Goal: Task Accomplishment & Management: Use online tool/utility

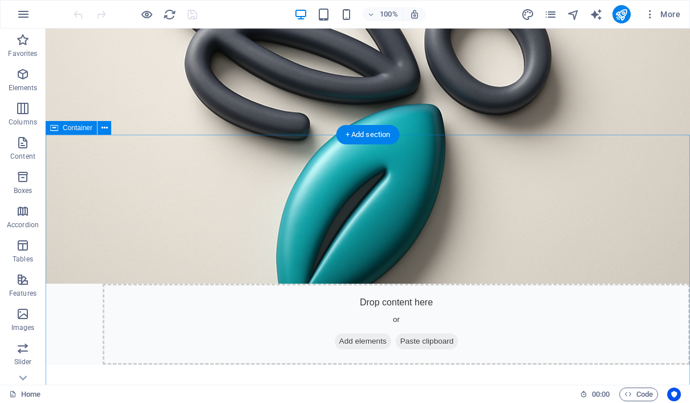
scroll to position [411, 0]
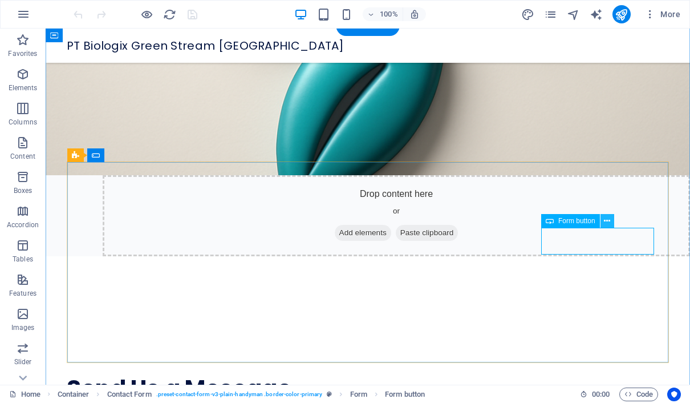
click at [609, 221] on icon at bounding box center [607, 221] width 6 height 12
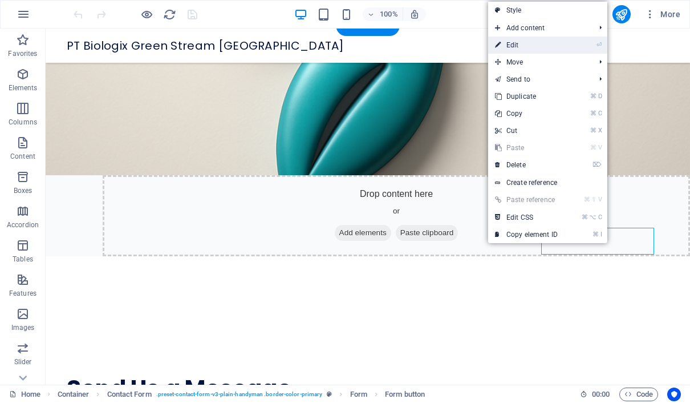
click at [569, 50] on li "⏎ Edit" at bounding box center [547, 45] width 119 height 17
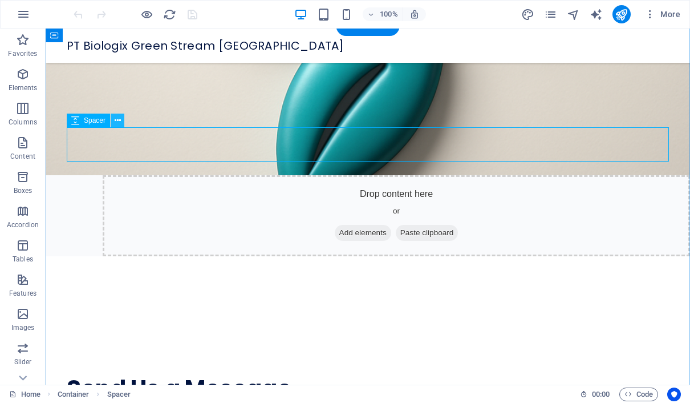
click at [118, 122] on icon at bounding box center [118, 121] width 6 height 12
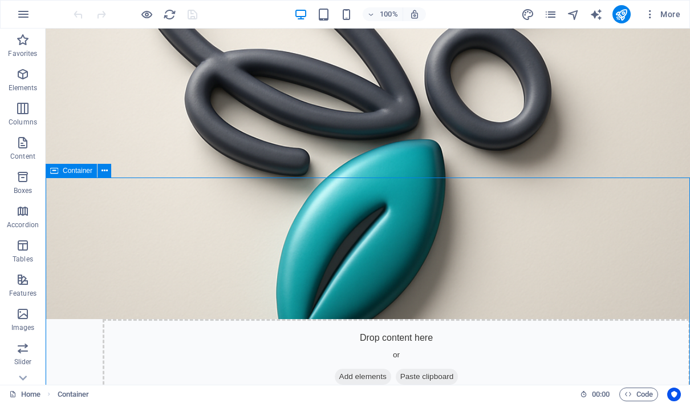
scroll to position [256, 0]
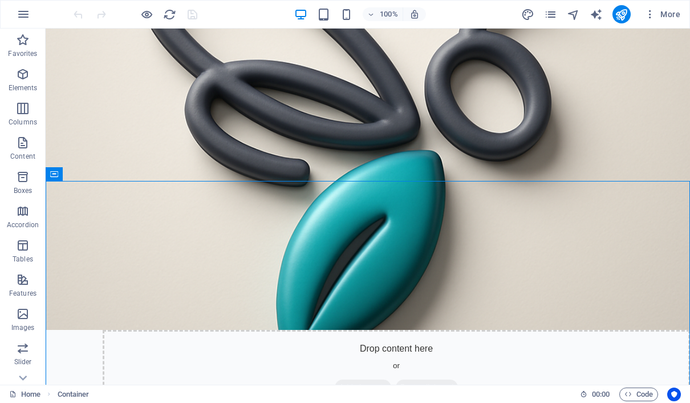
click at [289, 150] on div "PT Biologix Green Stream Indonesia Menu The Green Stream of Energy, Mastering L…" at bounding box center [368, 350] width 645 height 1157
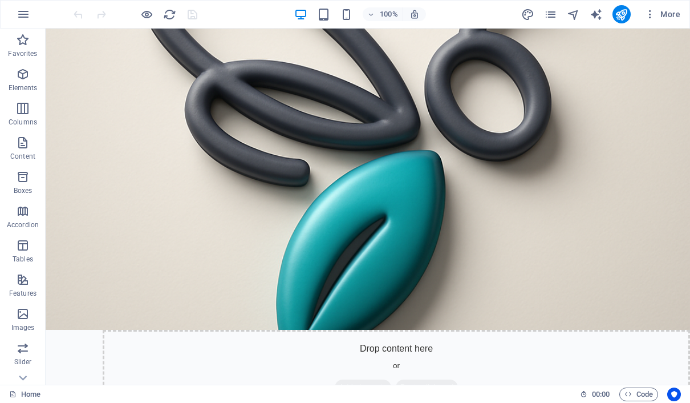
click at [294, 153] on div "PT Biologix Green Stream Indonesia Menu The Green Stream of Energy, Mastering L…" at bounding box center [368, 350] width 645 height 1157
click at [549, 14] on icon "pages" at bounding box center [550, 14] width 13 height 13
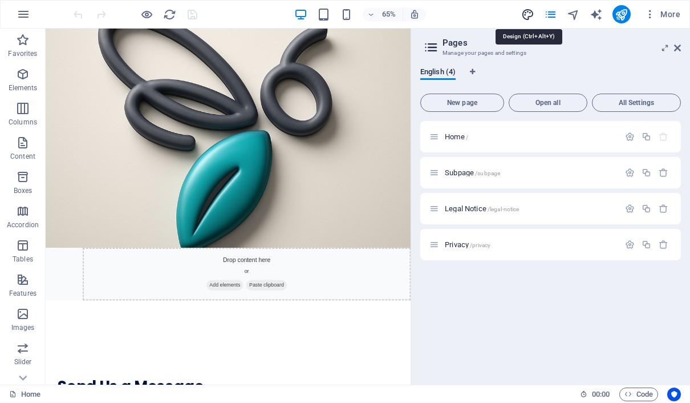
click at [528, 15] on icon "design" at bounding box center [528, 14] width 13 height 13
select select "px"
select select "400"
select select "px"
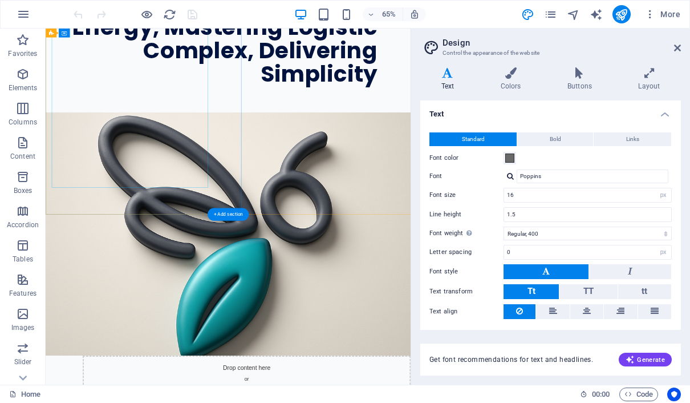
scroll to position [91, 0]
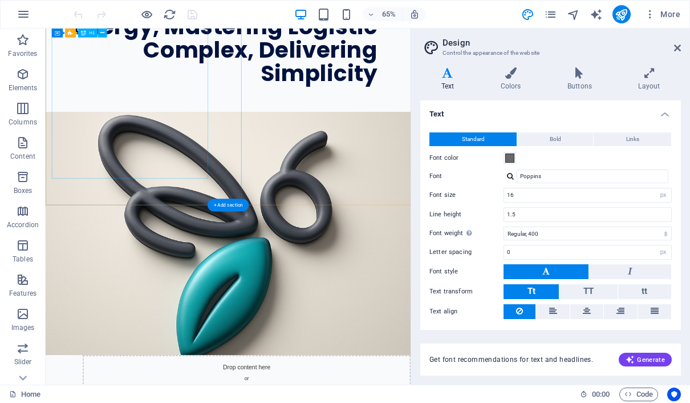
click at [244, 115] on div "The Green Stream of Energy, Mastering Logistic Complex, Delivering Simplicity" at bounding box center [306, 43] width 502 height 144
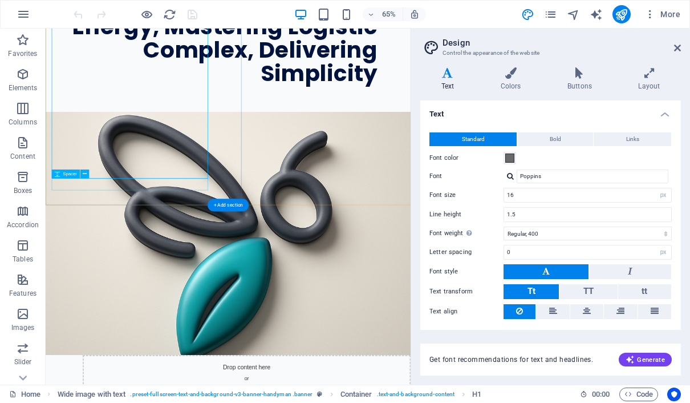
click at [225, 134] on div at bounding box center [306, 124] width 502 height 18
select select "px"
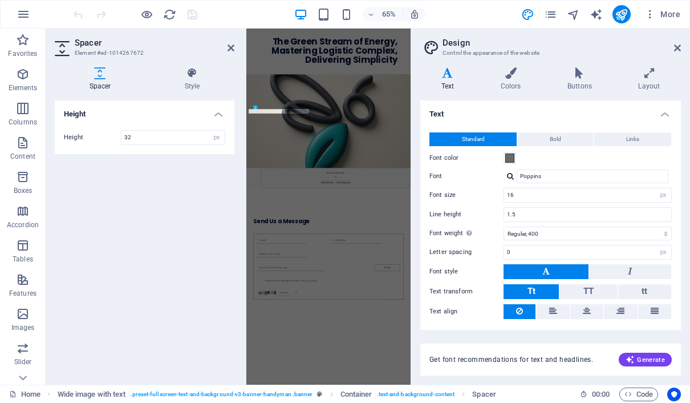
scroll to position [0, 0]
click at [232, 52] on icon at bounding box center [231, 47] width 7 height 9
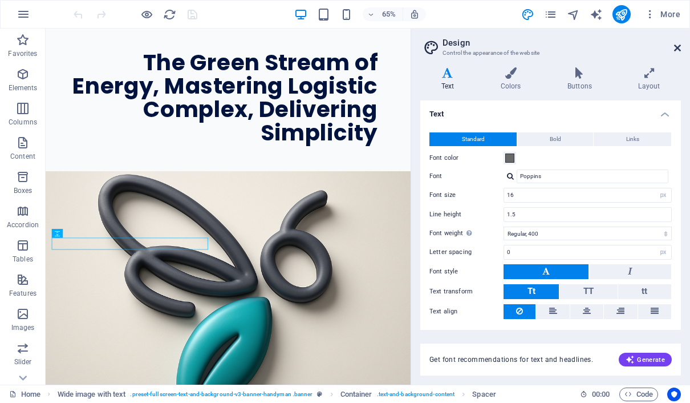
click at [678, 45] on icon at bounding box center [677, 47] width 7 height 9
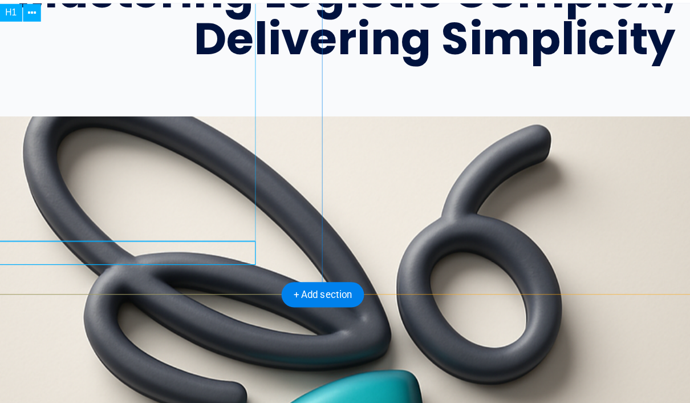
scroll to position [144, 0]
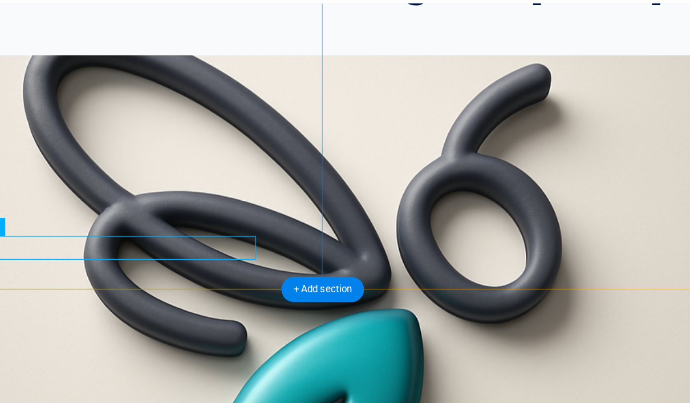
click at [135, 20] on div at bounding box center [210, 11] width 572 height 18
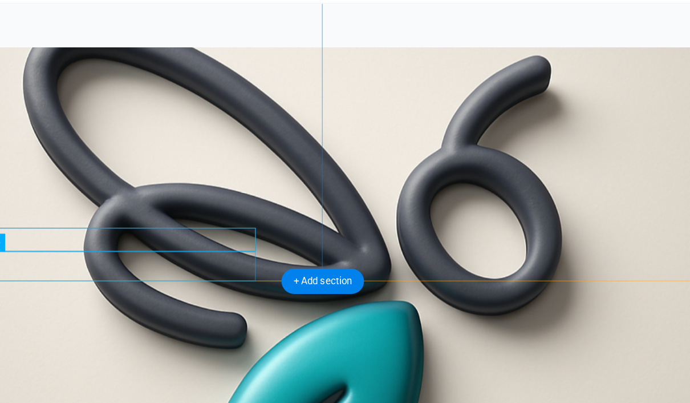
drag, startPoint x: 135, startPoint y: 192, endPoint x: 138, endPoint y: 207, distance: 14.4
click at [139, 37] on div at bounding box center [210, 25] width 572 height 23
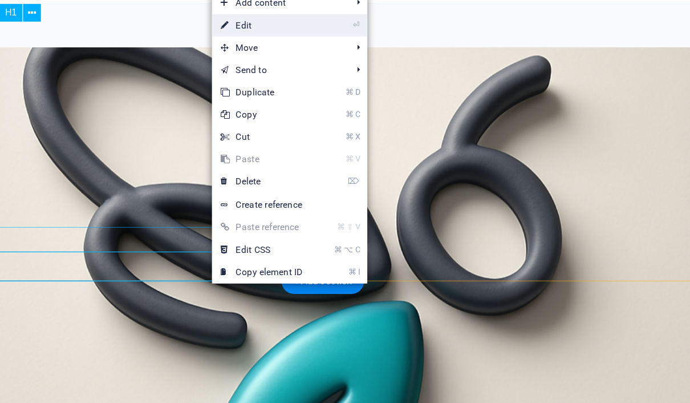
click at [283, 37] on link "⏎ Edit" at bounding box center [321, 45] width 76 height 17
select select "px"
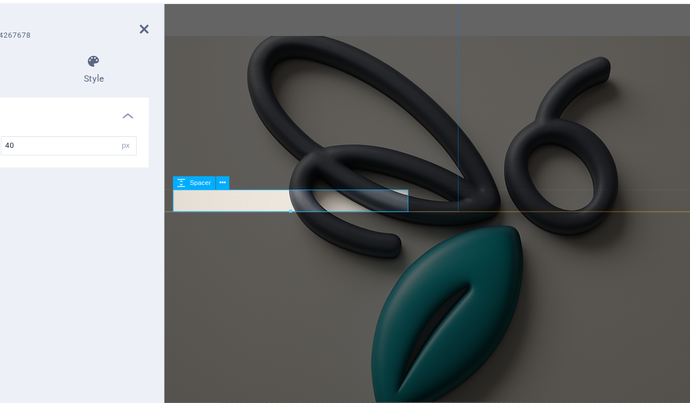
click at [252, 37] on div at bounding box center [438, 25] width 531 height 23
click at [239, 37] on div at bounding box center [438, 25] width 531 height 23
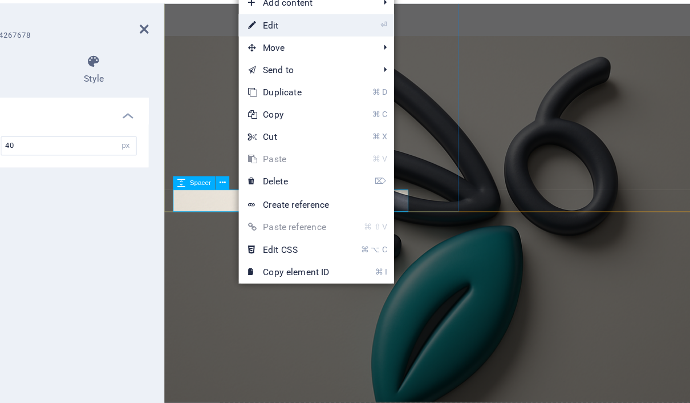
click at [304, 37] on link "⏎ Edit" at bounding box center [342, 45] width 76 height 17
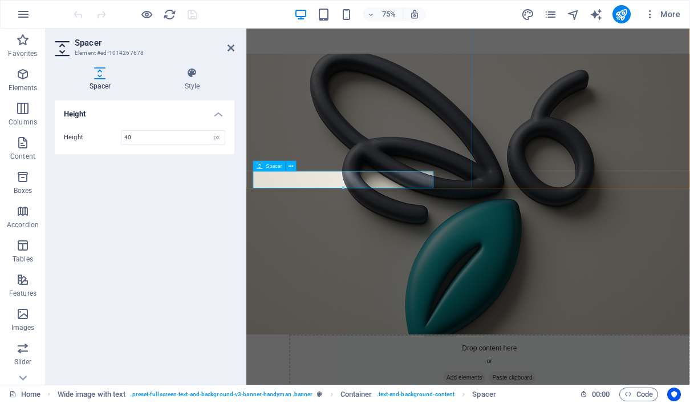
click at [285, 62] on div at bounding box center [521, 50] width 531 height 23
click at [292, 167] on icon at bounding box center [291, 165] width 5 height 9
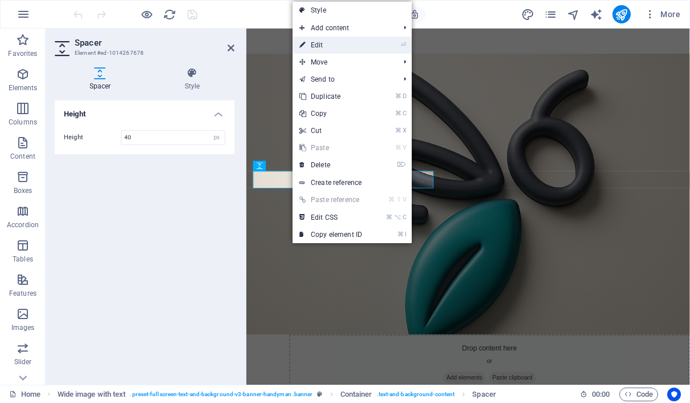
click at [340, 51] on link "⏎ Edit" at bounding box center [331, 45] width 76 height 17
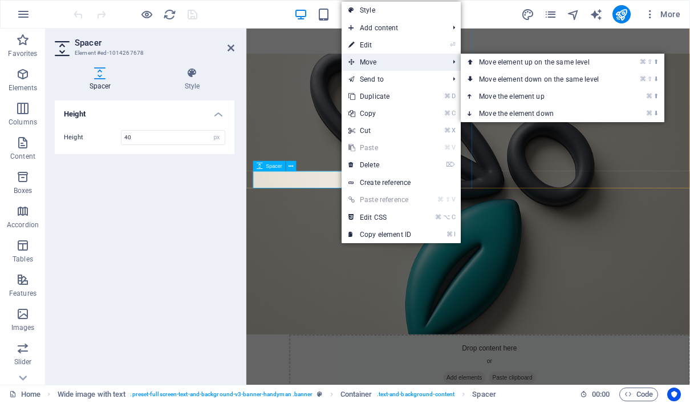
click at [370, 58] on span "Move" at bounding box center [393, 62] width 102 height 17
click at [484, 77] on link "⌘ ⇧ ⬇ Move element down on the same level" at bounding box center [541, 79] width 161 height 17
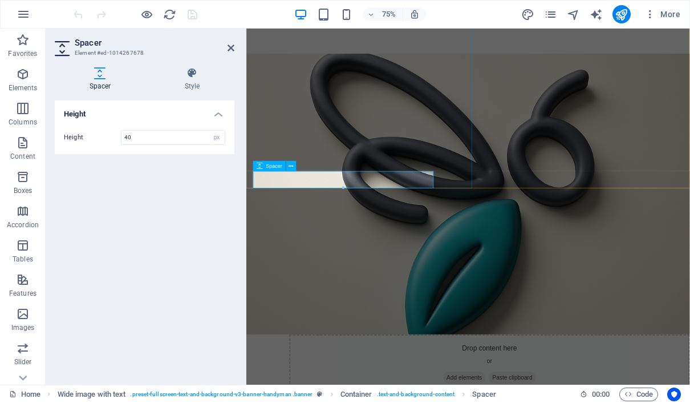
click at [383, 62] on div at bounding box center [521, 50] width 531 height 23
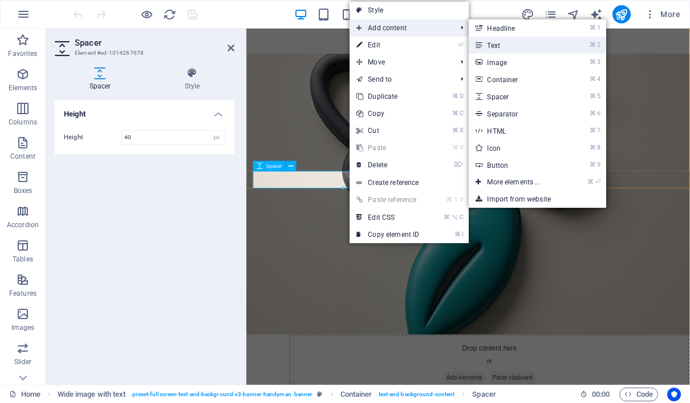
click at [514, 39] on link "⌘ 2 Text" at bounding box center [516, 45] width 94 height 17
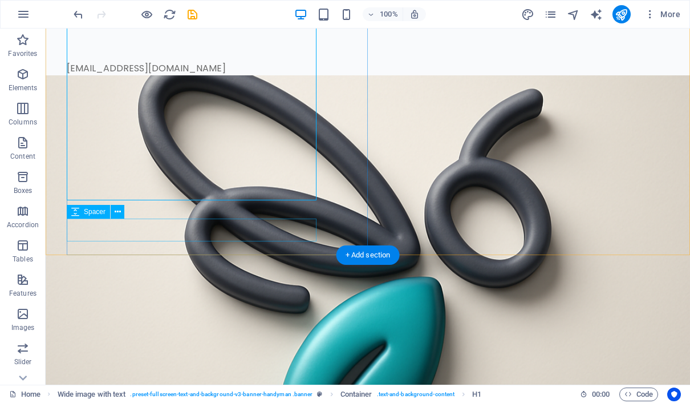
click at [185, 62] on div at bounding box center [353, 50] width 572 height 23
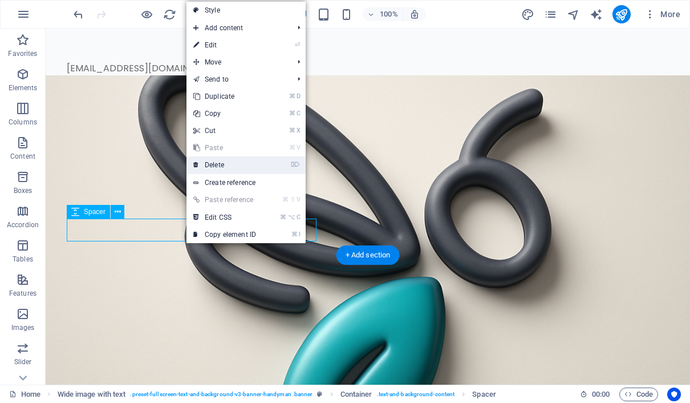
click at [230, 164] on link "⌦ Delete" at bounding box center [225, 164] width 76 height 17
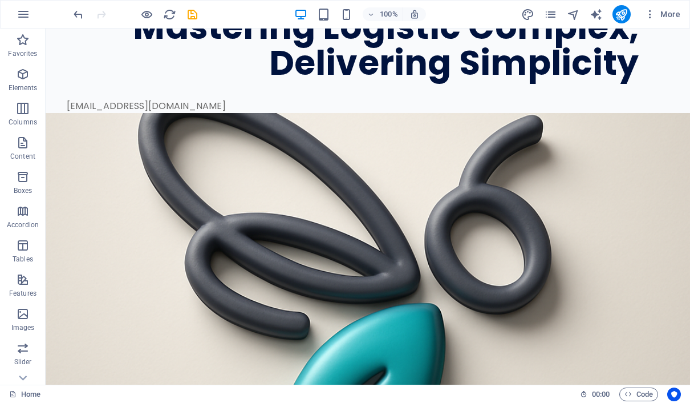
scroll to position [78, 0]
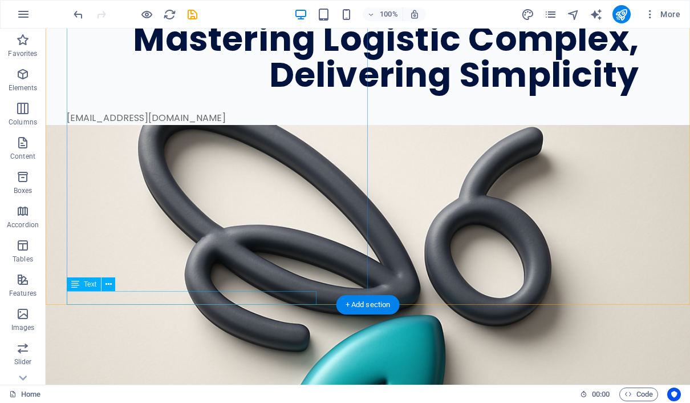
click at [164, 125] on div "[EMAIL_ADDRESS][DOMAIN_NAME]" at bounding box center [353, 118] width 572 height 14
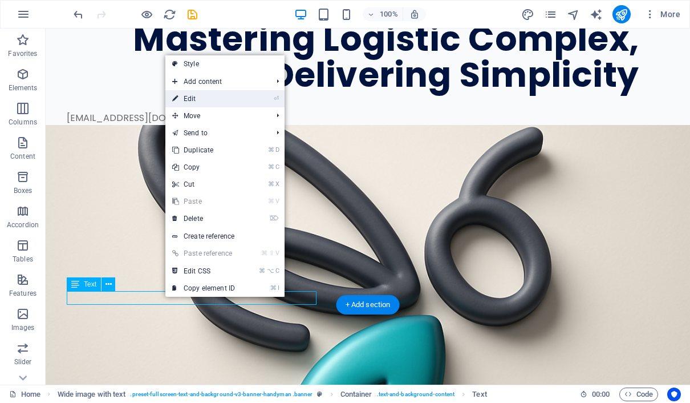
click at [236, 102] on link "⏎ Edit" at bounding box center [203, 98] width 76 height 17
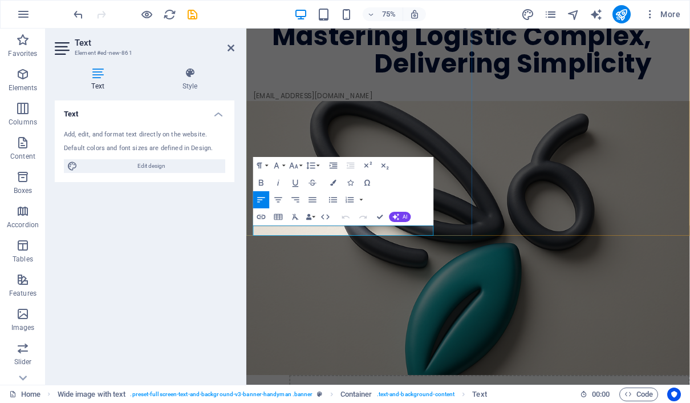
click at [372, 125] on p "[EMAIL_ADDRESS][DOMAIN_NAME]" at bounding box center [521, 118] width 531 height 14
click at [298, 200] on icon "button" at bounding box center [296, 199] width 8 height 5
click at [282, 200] on icon "button" at bounding box center [278, 200] width 10 height 10
click at [301, 202] on icon "button" at bounding box center [295, 200] width 10 height 10
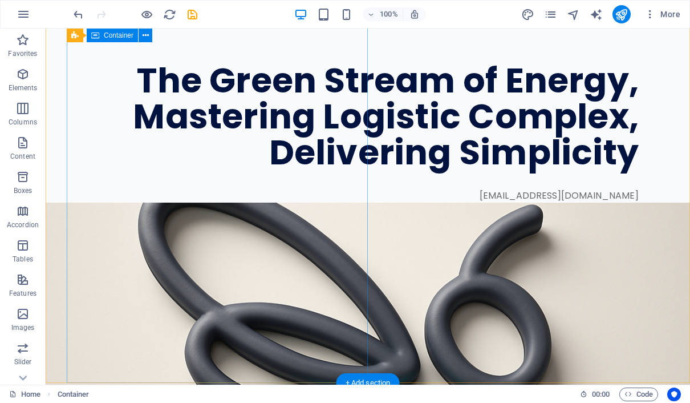
scroll to position [0, 0]
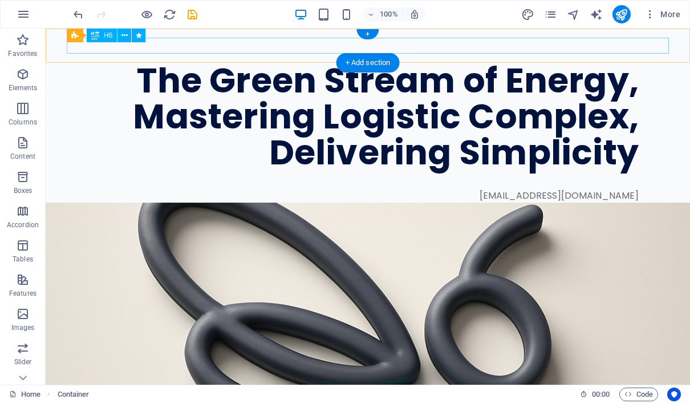
click at [275, 49] on div "PT Biologix Green Stream [GEOGRAPHIC_DATA]" at bounding box center [368, 46] width 603 height 16
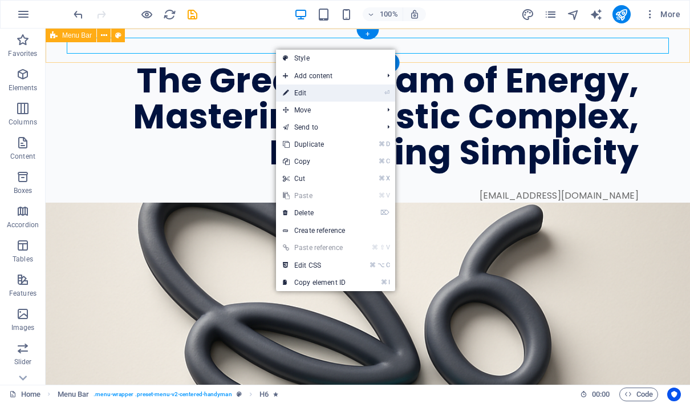
click at [290, 89] on link "⏎ Edit" at bounding box center [314, 92] width 76 height 17
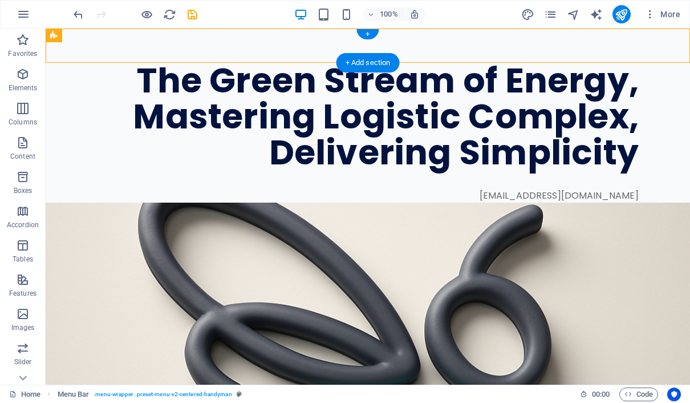
drag, startPoint x: 620, startPoint y: 44, endPoint x: 536, endPoint y: 54, distance: 85.1
click at [536, 54] on div "PT Biologix Green Stream [GEOGRAPHIC_DATA] Menu" at bounding box center [368, 46] width 645 height 34
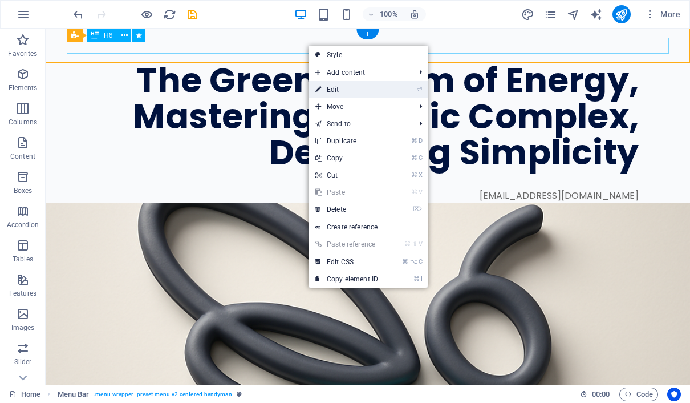
click at [331, 94] on link "⏎ Edit" at bounding box center [347, 89] width 76 height 17
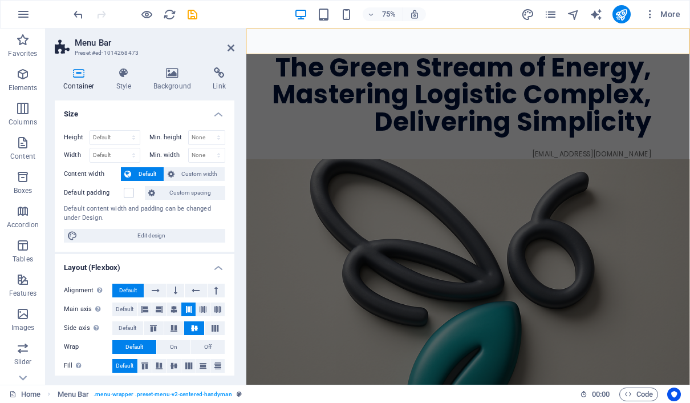
scroll to position [2, 0]
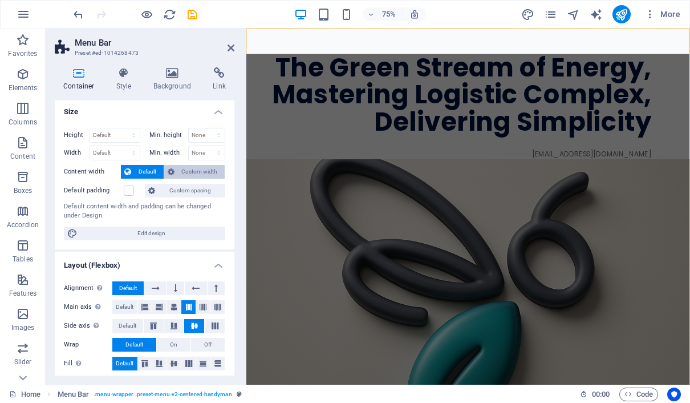
click at [193, 173] on span "Custom width" at bounding box center [200, 172] width 44 height 14
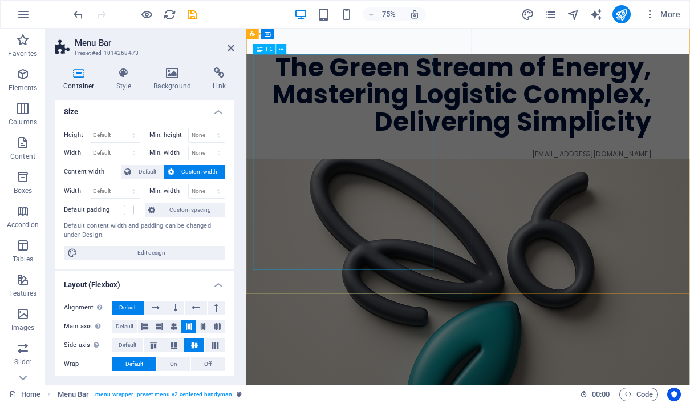
click at [328, 171] on div "The Green Stream of Energy, Mastering Logistic Complex, Delivering Simplicity" at bounding box center [521, 117] width 531 height 108
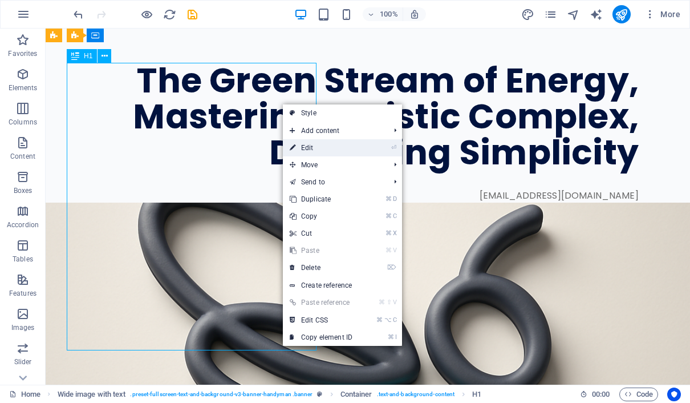
click at [314, 143] on link "⏎ Edit" at bounding box center [321, 147] width 76 height 17
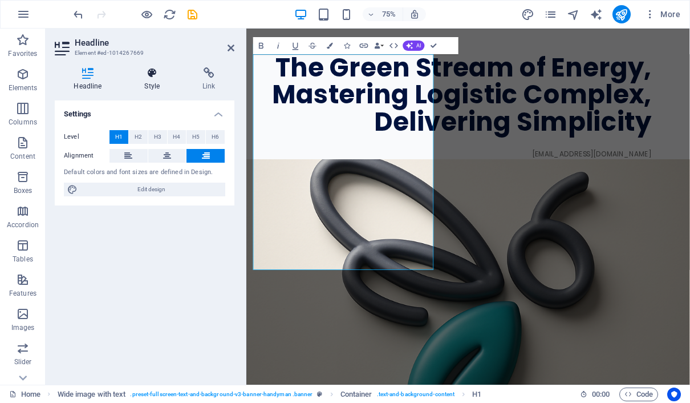
click at [151, 79] on h4 "Style" at bounding box center [155, 79] width 58 height 24
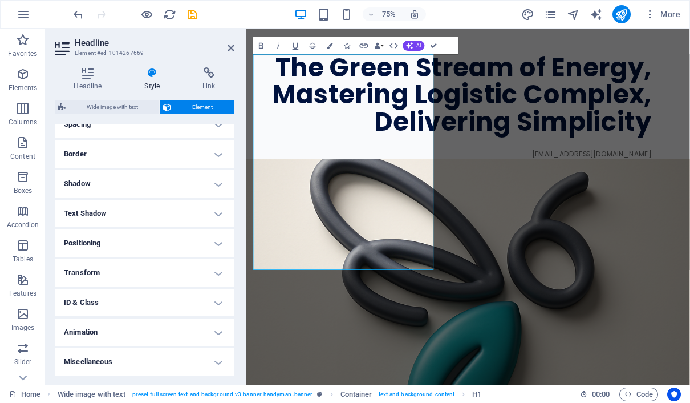
scroll to position [238, 0]
click at [217, 334] on h4 "Animation" at bounding box center [145, 332] width 180 height 27
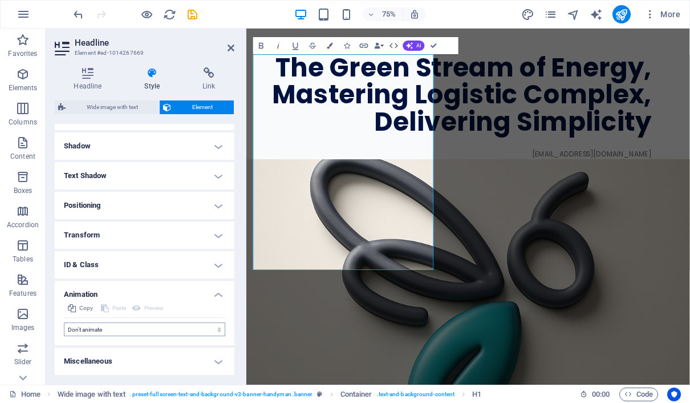
scroll to position [275, 0]
click at [229, 48] on icon at bounding box center [231, 47] width 7 height 9
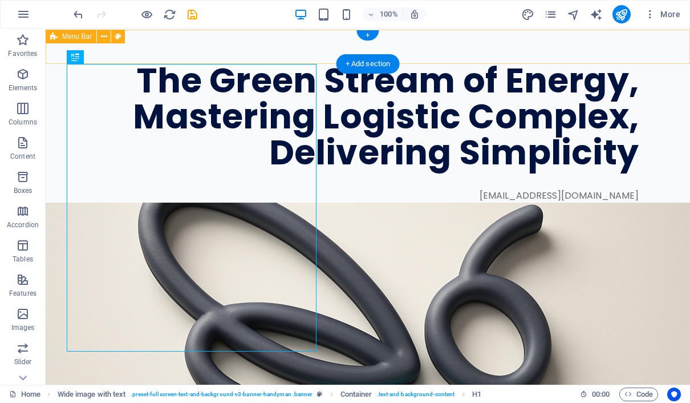
scroll to position [0, 0]
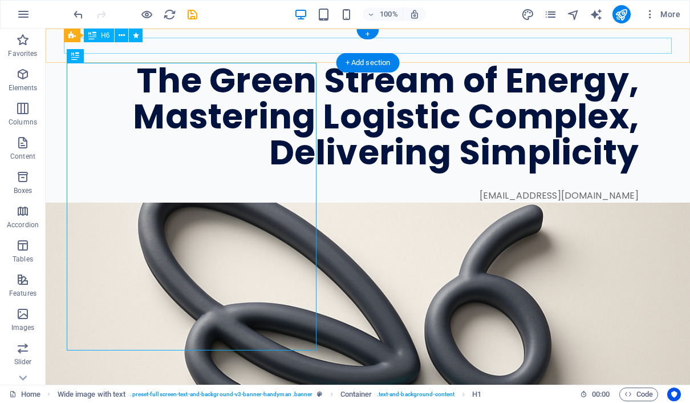
click at [224, 48] on div "PT Biologix Green Stream [GEOGRAPHIC_DATA]" at bounding box center [368, 46] width 608 height 16
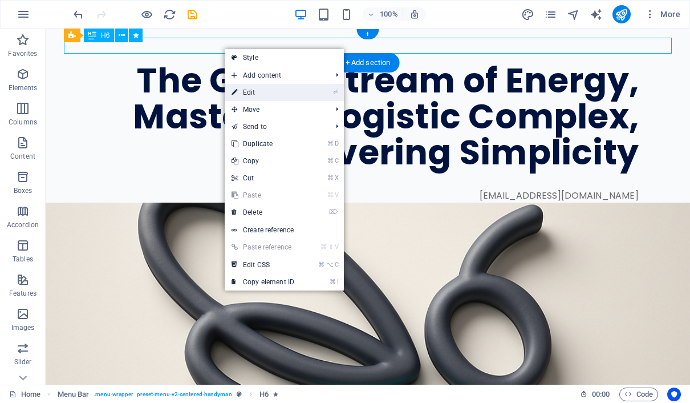
click at [241, 87] on link "⏎ Edit" at bounding box center [263, 92] width 76 height 17
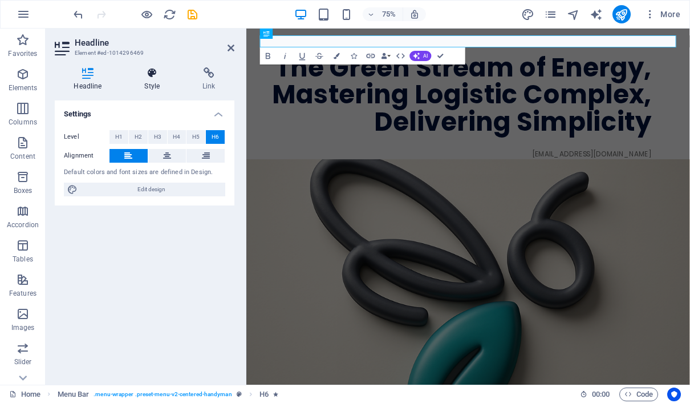
click at [153, 76] on icon at bounding box center [153, 72] width 54 height 11
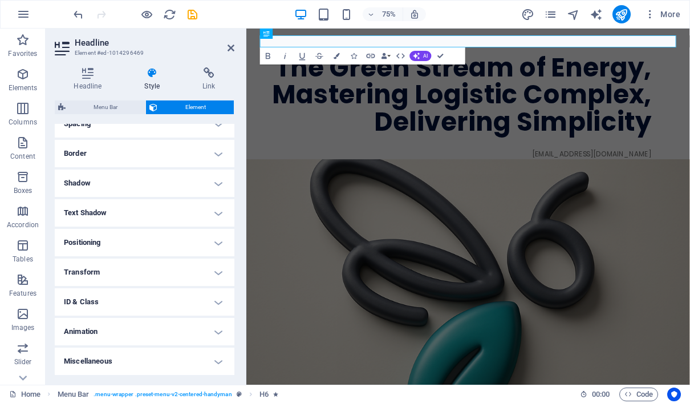
scroll to position [238, 0]
click at [216, 332] on h4 "Animation" at bounding box center [145, 332] width 180 height 27
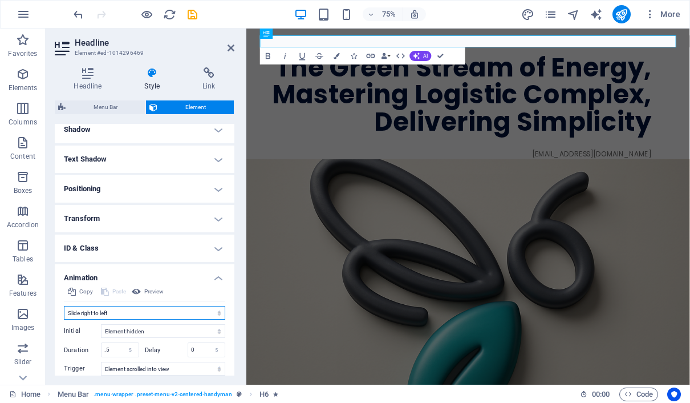
select select "none"
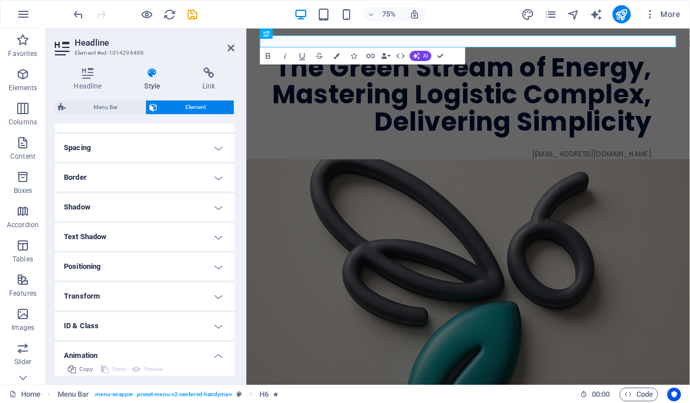
scroll to position [211, 0]
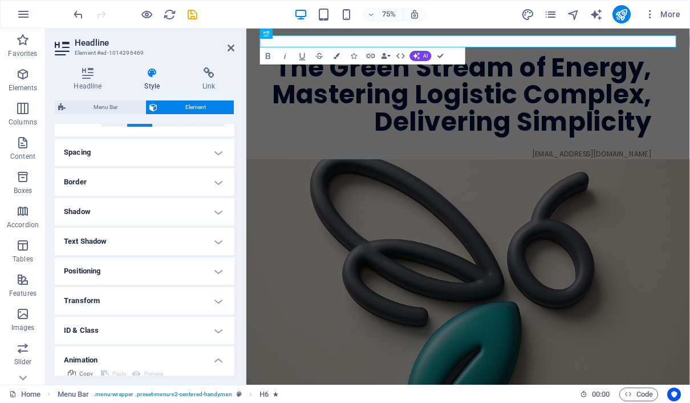
click at [211, 277] on h4 "Positioning" at bounding box center [145, 270] width 180 height 27
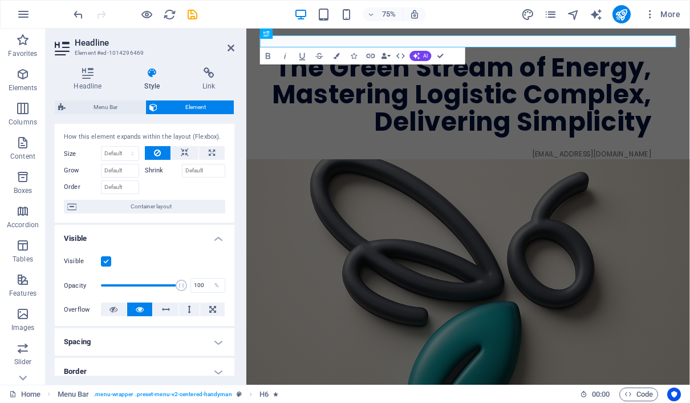
scroll to position [64, 0]
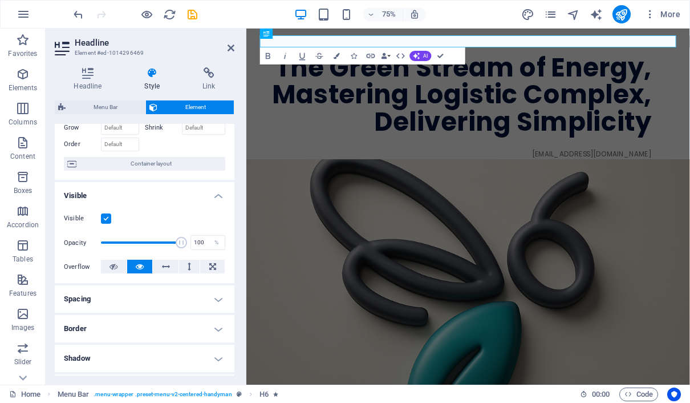
click at [221, 308] on h4 "Spacing" at bounding box center [145, 298] width 180 height 27
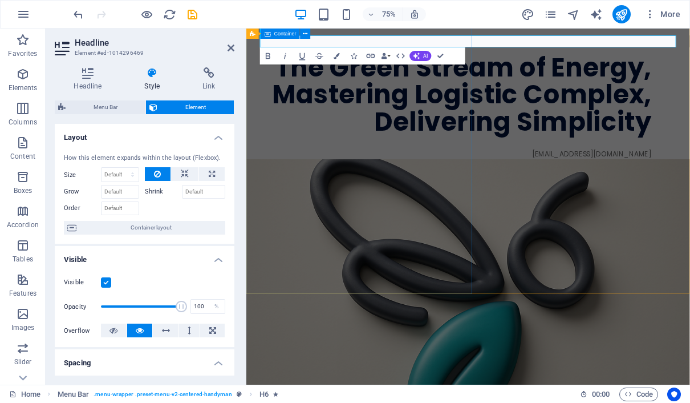
scroll to position [0, 0]
click at [592, 45] on h6 "PT Biologix Green Stream [GEOGRAPHIC_DATA]" at bounding box center [542, 46] width 555 height 16
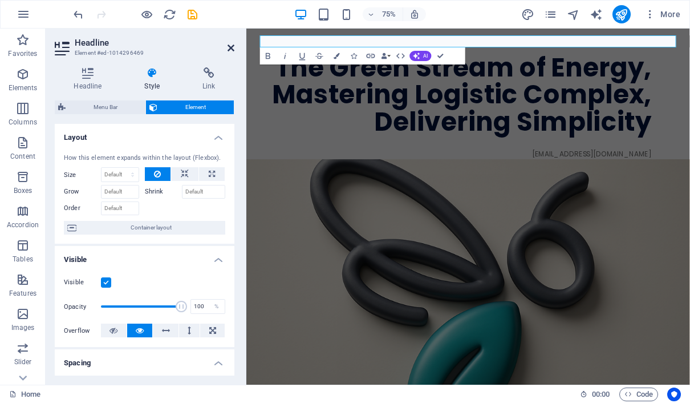
click at [232, 47] on icon at bounding box center [231, 47] width 7 height 9
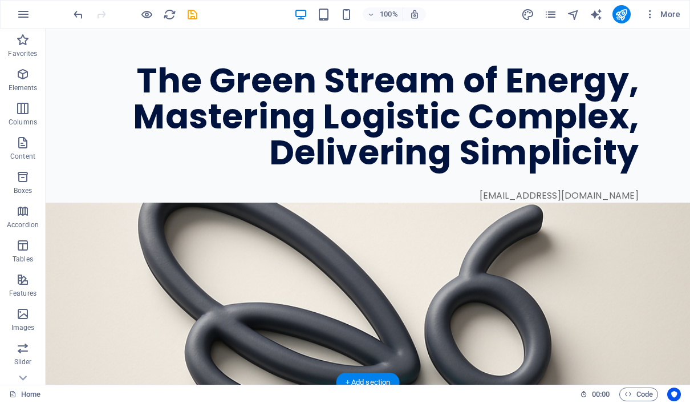
click at [371, 203] on figure at bounding box center [368, 385] width 645 height 365
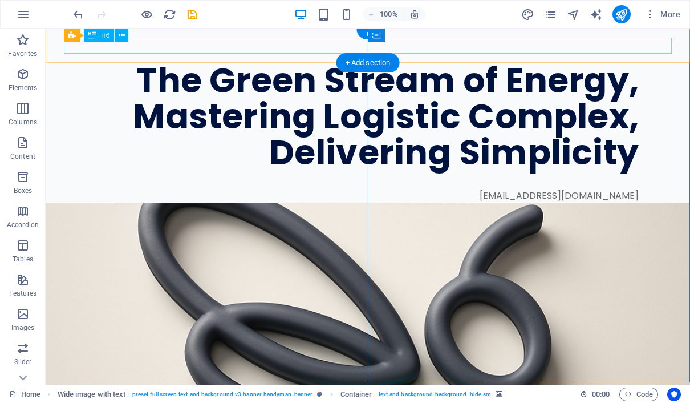
click at [265, 50] on div "PT Biologix Green Stream [GEOGRAPHIC_DATA]" at bounding box center [368, 46] width 608 height 16
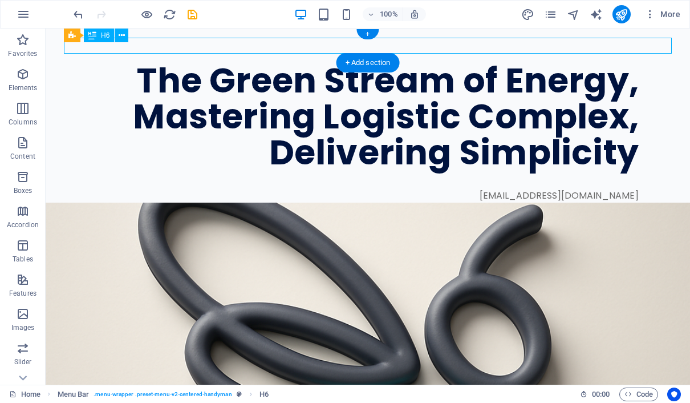
click at [270, 48] on div "PT Biologix Green Stream [GEOGRAPHIC_DATA]" at bounding box center [368, 46] width 608 height 16
click at [103, 38] on icon at bounding box center [104, 36] width 6 height 12
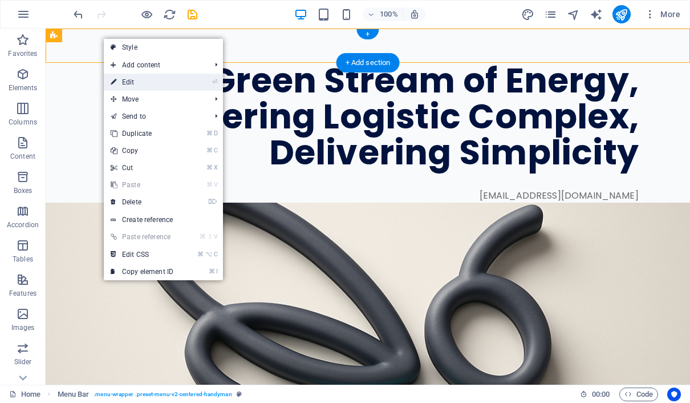
click at [128, 77] on link "⏎ Edit" at bounding box center [142, 82] width 76 height 17
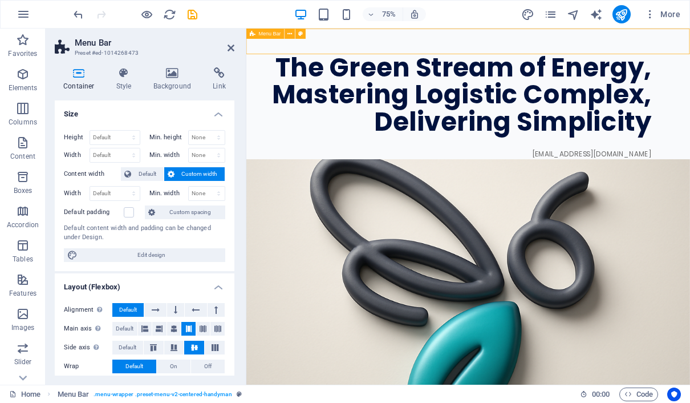
drag, startPoint x: 248, startPoint y: 50, endPoint x: 337, endPoint y: 46, distance: 89.1
click at [337, 46] on div "PT Biologix Green Stream [GEOGRAPHIC_DATA] Menu" at bounding box center [543, 46] width 592 height 34
drag, startPoint x: 605, startPoint y: 62, endPoint x: 605, endPoint y: 51, distance: 10.8
click at [605, 51] on div "PT Biologix Green Stream [GEOGRAPHIC_DATA] Menu" at bounding box center [543, 46] width 592 height 34
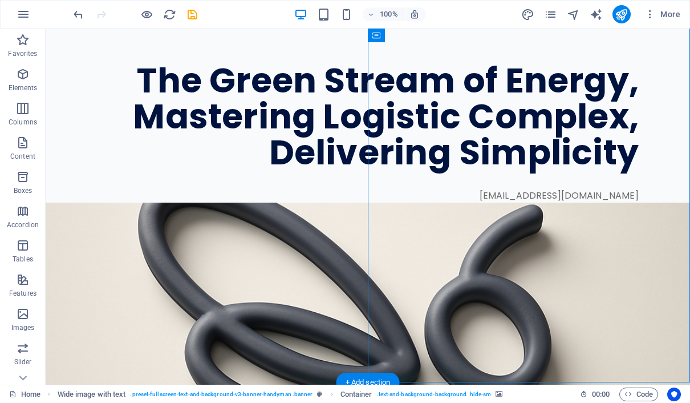
click at [543, 203] on figure at bounding box center [368, 385] width 645 height 365
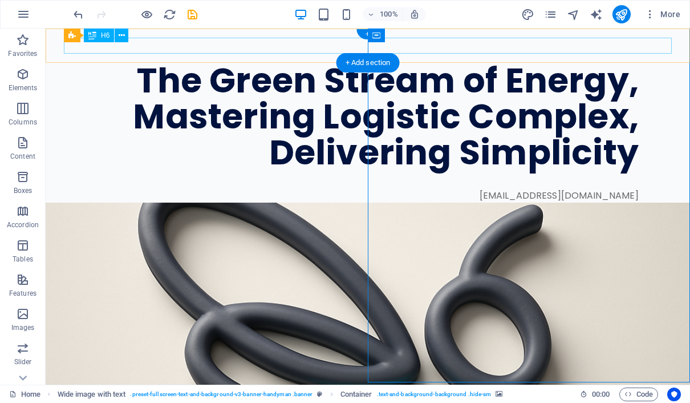
click at [325, 50] on div "PT Biologix Green Stream [GEOGRAPHIC_DATA]" at bounding box center [368, 46] width 608 height 16
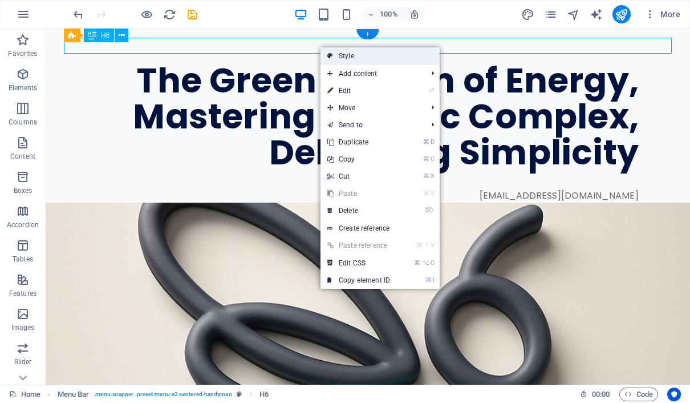
click at [332, 51] on icon at bounding box center [331, 55] width 6 height 17
select select "rem"
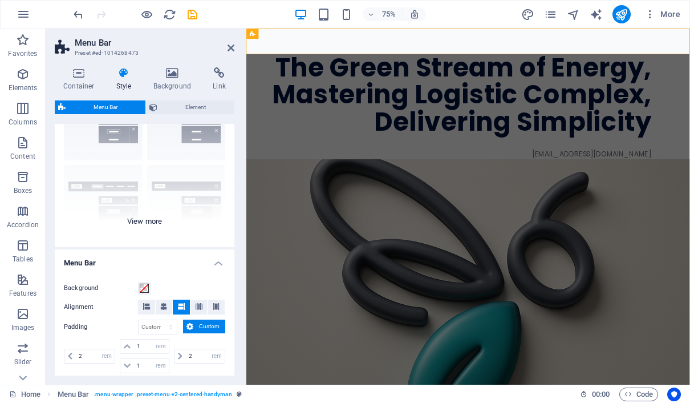
scroll to position [77, 0]
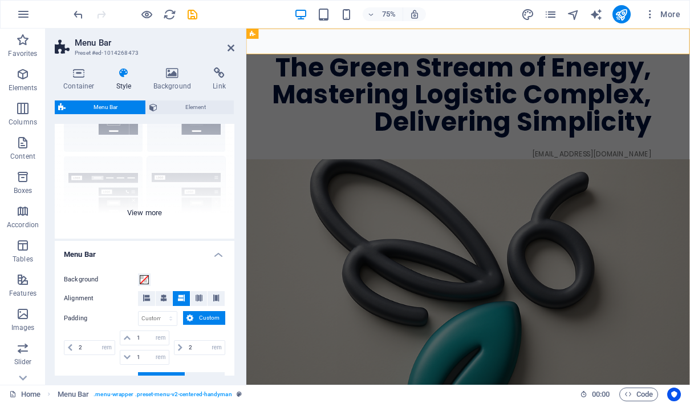
click at [151, 212] on div "Border Centered Default Fixed Loki Trigger Wide XXL" at bounding box center [145, 152] width 180 height 171
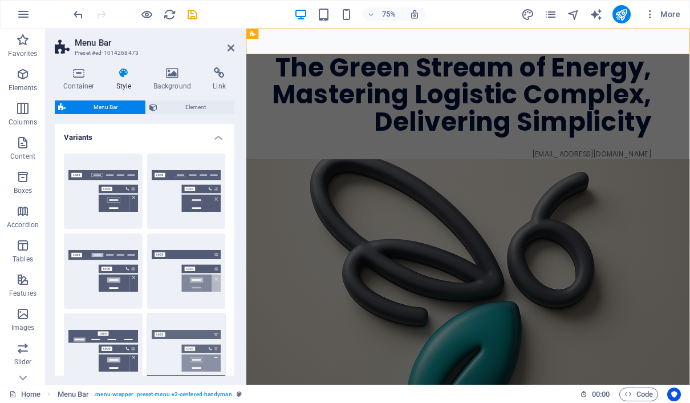
scroll to position [0, 0]
click at [229, 56] on header "Menu Bar Preset #ed-1014268473" at bounding box center [145, 44] width 180 height 30
click at [304, 34] on icon at bounding box center [303, 33] width 5 height 9
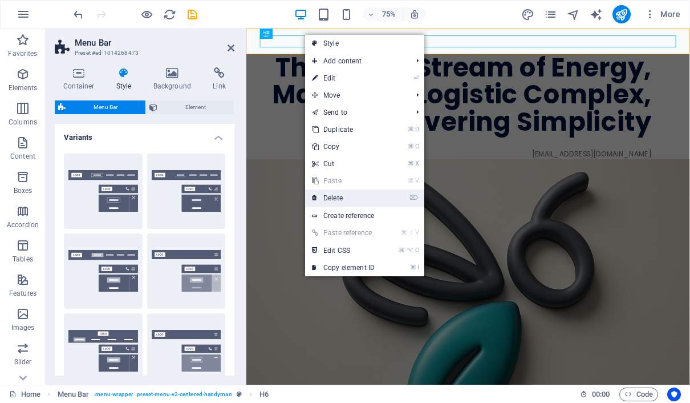
click at [342, 192] on link "⌦ Delete" at bounding box center [343, 197] width 76 height 17
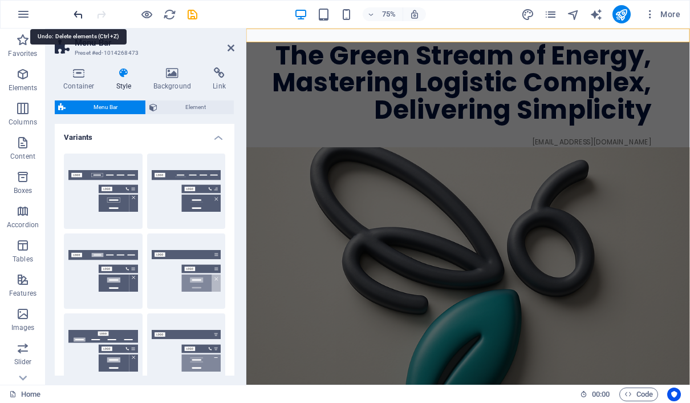
click at [76, 13] on icon "undo" at bounding box center [78, 14] width 13 height 13
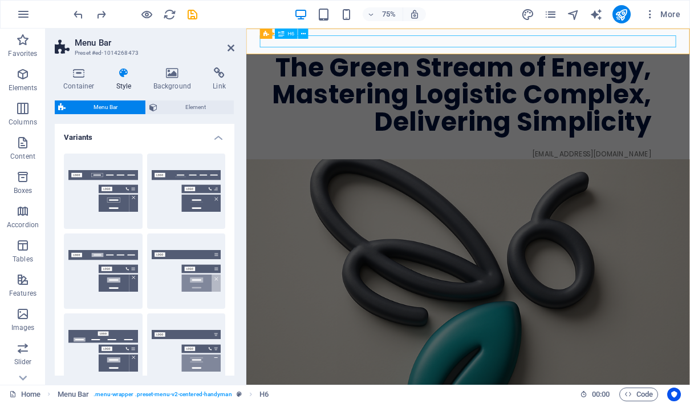
click at [374, 49] on div "PT Biologix Green Stream [GEOGRAPHIC_DATA]" at bounding box center [542, 46] width 555 height 16
click at [690, 47] on div "PT Biologix Green Stream [GEOGRAPHIC_DATA]" at bounding box center [542, 46] width 555 height 16
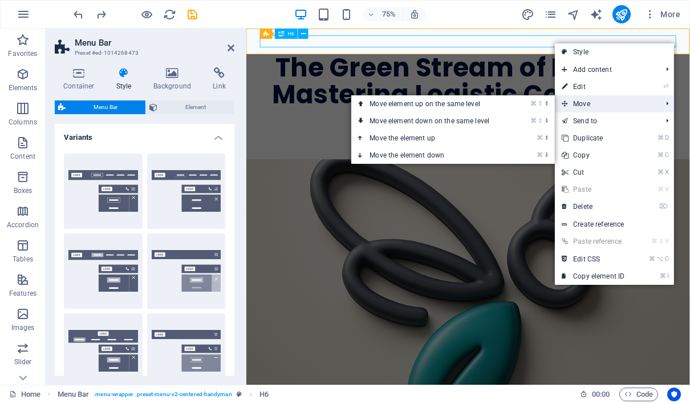
click at [615, 103] on span "Move" at bounding box center [606, 103] width 102 height 17
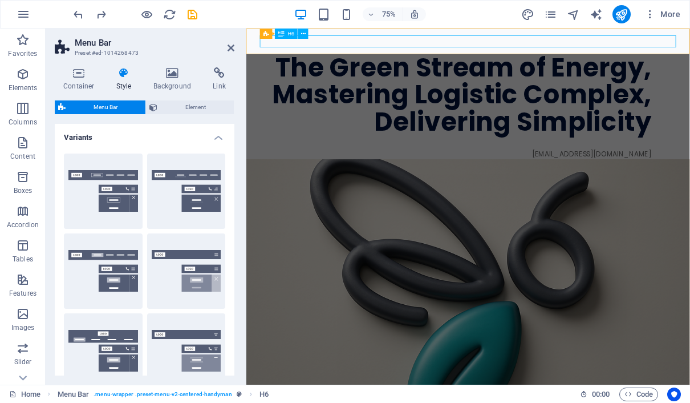
click at [491, 39] on div "PT Biologix Green Stream [GEOGRAPHIC_DATA]" at bounding box center [542, 46] width 555 height 16
click at [371, 51] on div "PT Biologix Green Stream [GEOGRAPHIC_DATA]" at bounding box center [542, 46] width 555 height 16
click at [476, 46] on div "PT Biologix Green Stream [GEOGRAPHIC_DATA]" at bounding box center [542, 46] width 555 height 16
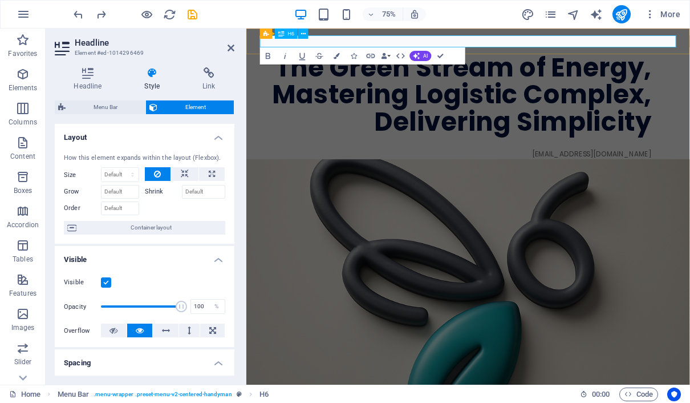
click at [476, 46] on h6 "PT Biologix Green Stream [GEOGRAPHIC_DATA]" at bounding box center [542, 46] width 555 height 16
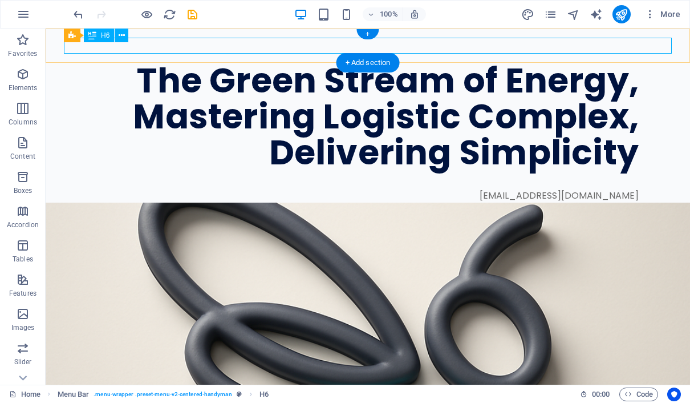
click at [298, 46] on div "PT Biologix Green Stream [GEOGRAPHIC_DATA]" at bounding box center [368, 46] width 608 height 16
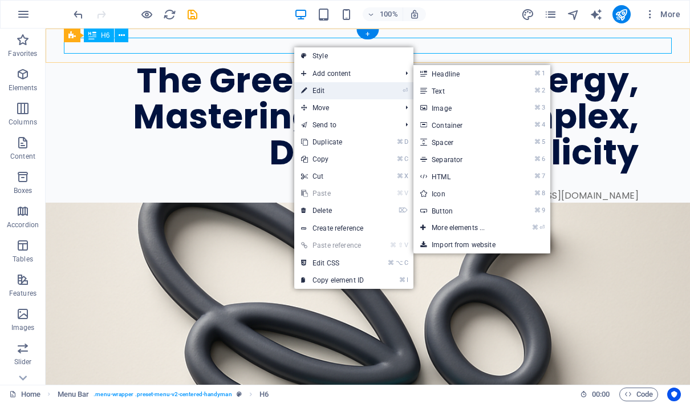
click at [312, 87] on link "⏎ Edit" at bounding box center [332, 90] width 76 height 17
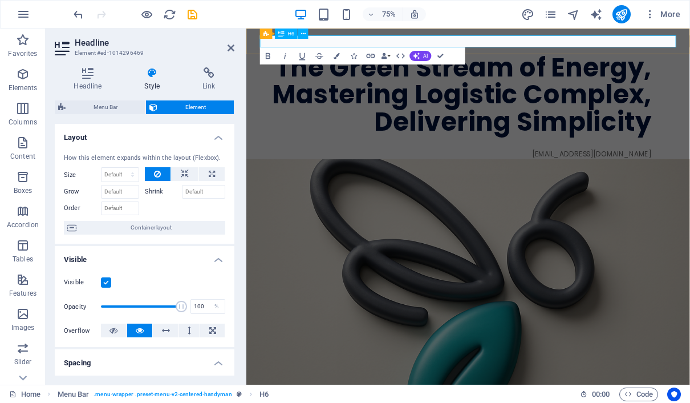
click at [497, 43] on h6 "PT Biologix Green Stream [GEOGRAPHIC_DATA]" at bounding box center [542, 46] width 555 height 16
click at [289, 50] on h6 "PT Biologix Green Stream [GEOGRAPHIC_DATA]" at bounding box center [542, 46] width 555 height 16
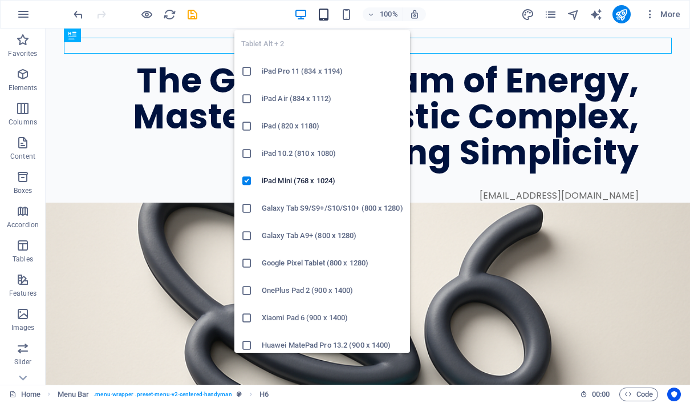
click at [325, 13] on icon "button" at bounding box center [323, 14] width 13 height 13
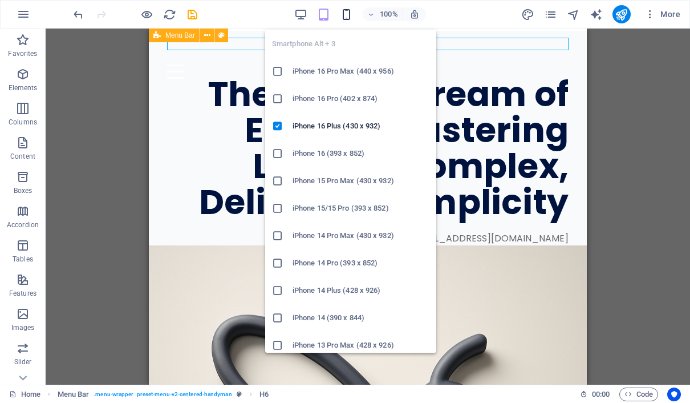
click at [346, 17] on icon "button" at bounding box center [346, 14] width 13 height 13
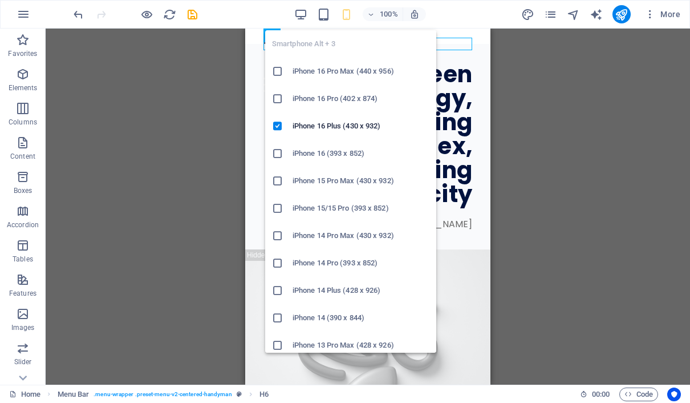
click at [308, 71] on h6 "iPhone 16 Pro Max (440 x 956)" at bounding box center [361, 71] width 137 height 14
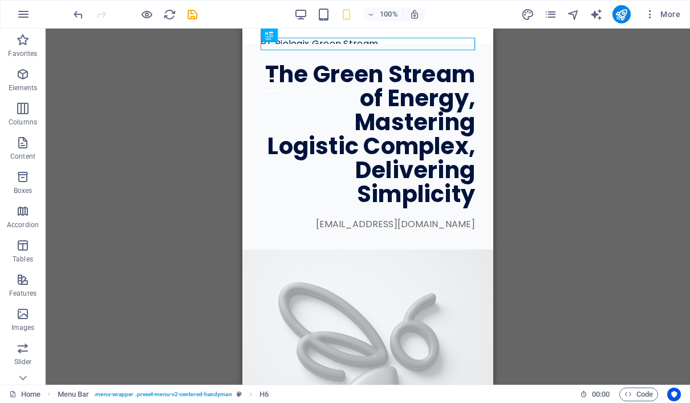
click at [328, 249] on figure at bounding box center [368, 363] width 251 height 228
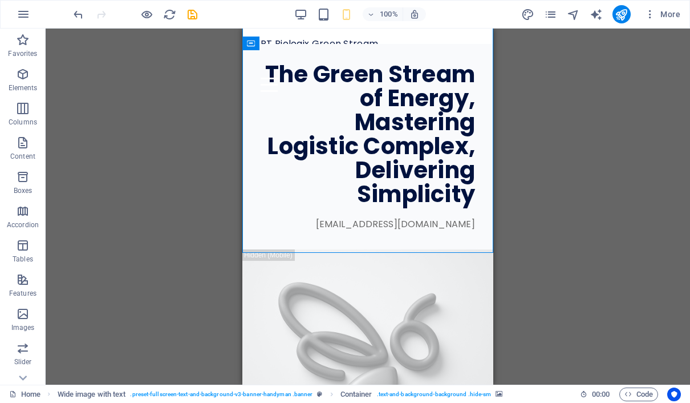
scroll to position [-1, 0]
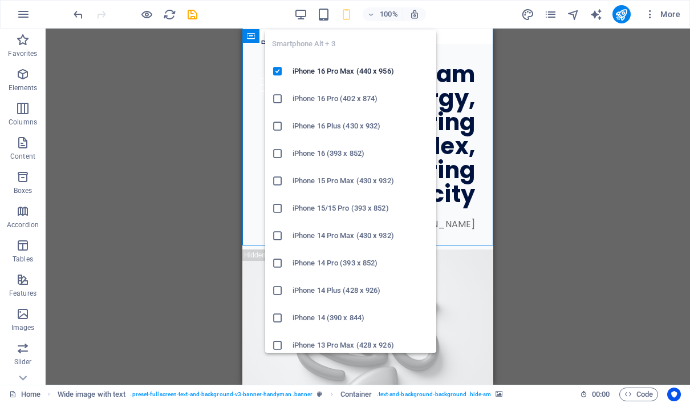
click at [347, 15] on icon "button" at bounding box center [346, 14] width 13 height 13
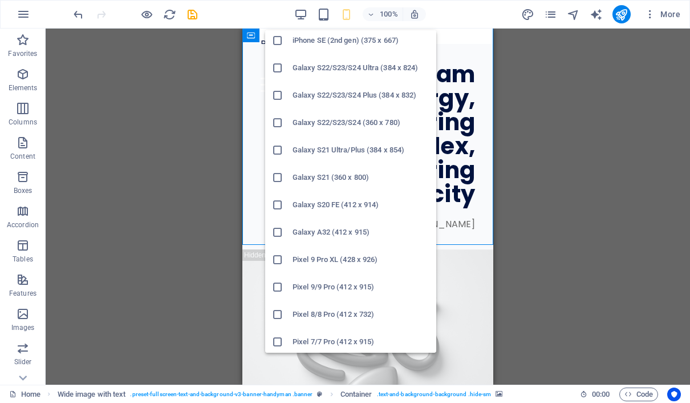
scroll to position [386, 0]
click at [367, 44] on h6 "iPhone SE (2nd gen) (375 x 667)" at bounding box center [361, 42] width 137 height 14
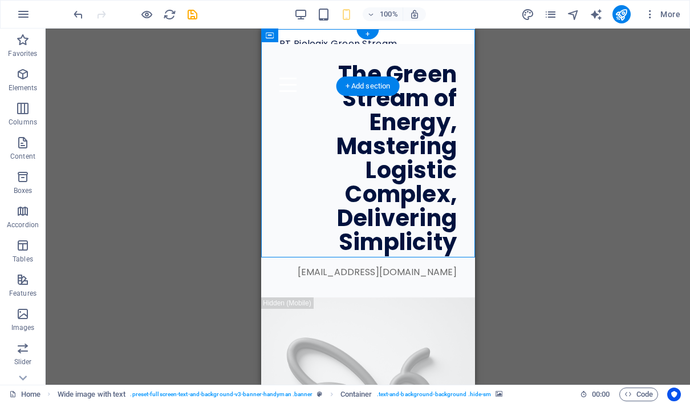
click at [292, 17] on div "100% More" at bounding box center [378, 14] width 614 height 18
click at [302, 17] on icon "button" at bounding box center [300, 14] width 13 height 13
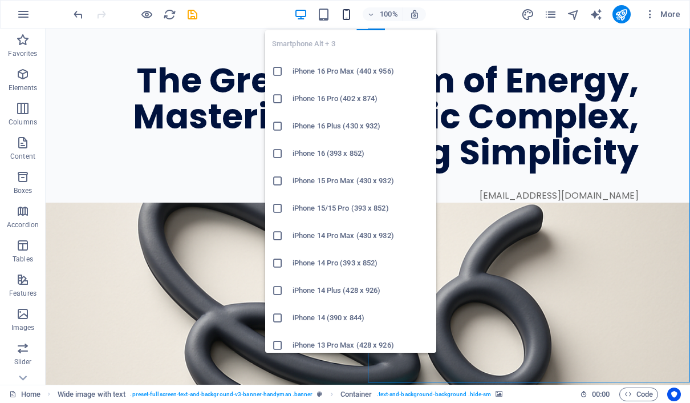
click at [351, 18] on icon "button" at bounding box center [346, 14] width 13 height 13
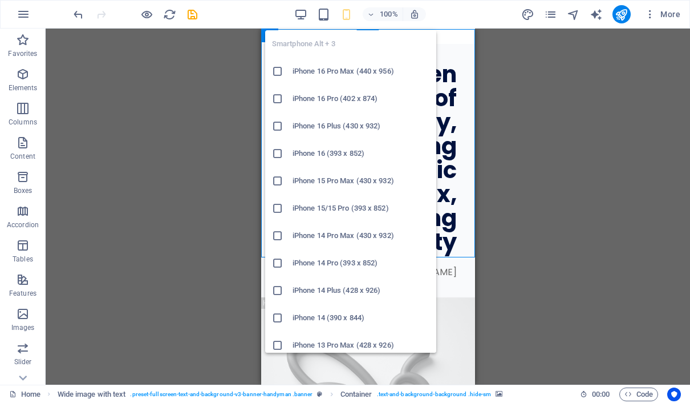
click at [352, 70] on h6 "iPhone 16 Pro Max (440 x 956)" at bounding box center [361, 71] width 137 height 14
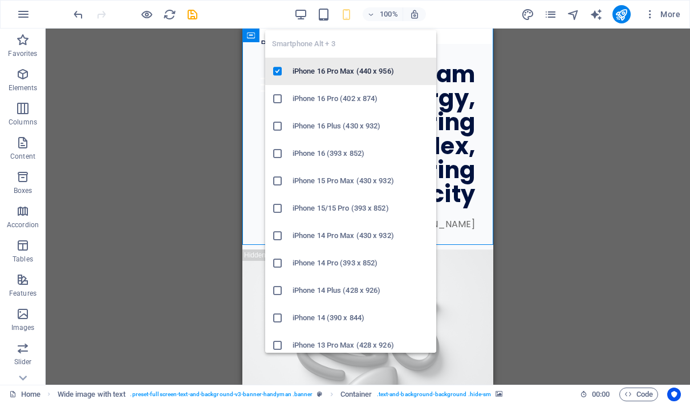
scroll to position [0, 0]
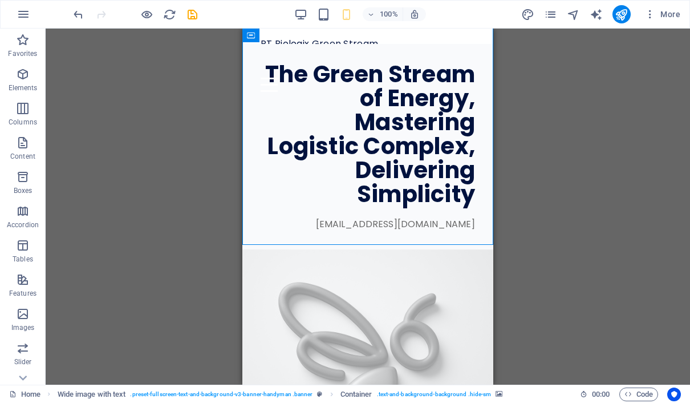
drag, startPoint x: 528, startPoint y: 99, endPoint x: 501, endPoint y: 99, distance: 26.8
click at [528, 99] on div "Menu Bar H6 Menu Bar Container Wide image with text Container Wide image with t…" at bounding box center [368, 207] width 645 height 356
click at [629, 19] on button "publish" at bounding box center [622, 14] width 18 height 18
checkbox input "false"
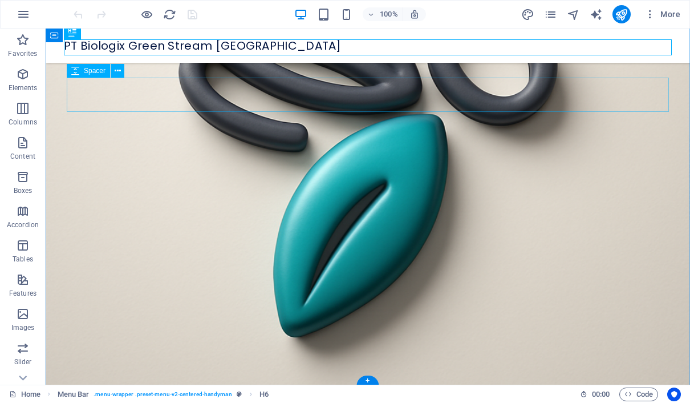
scroll to position [398, 0]
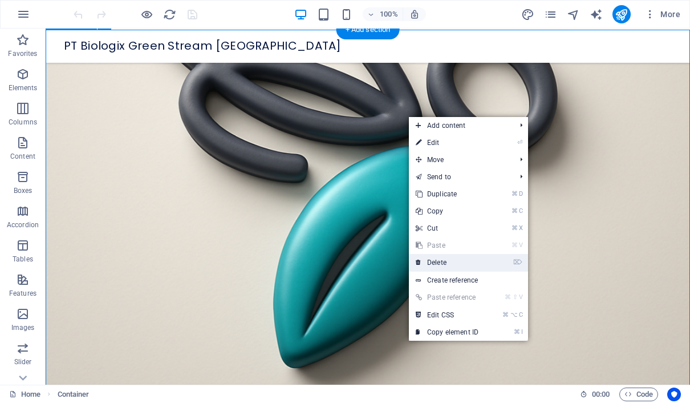
click at [458, 258] on link "⌦ Delete" at bounding box center [447, 262] width 76 height 17
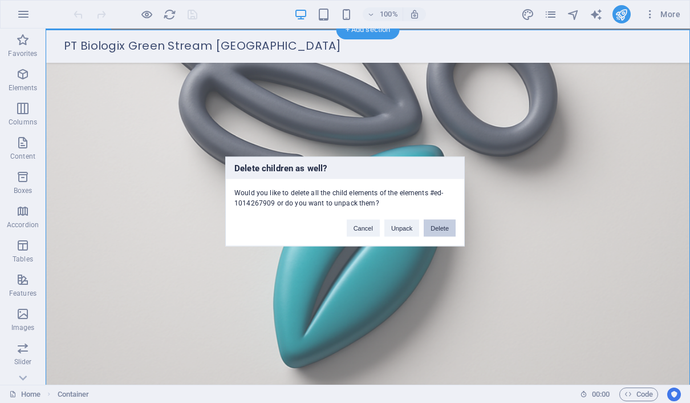
click at [448, 227] on button "Delete" at bounding box center [440, 228] width 32 height 17
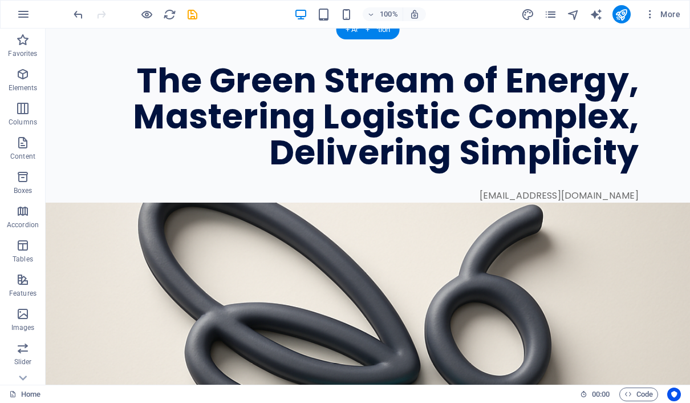
scroll to position [0, 0]
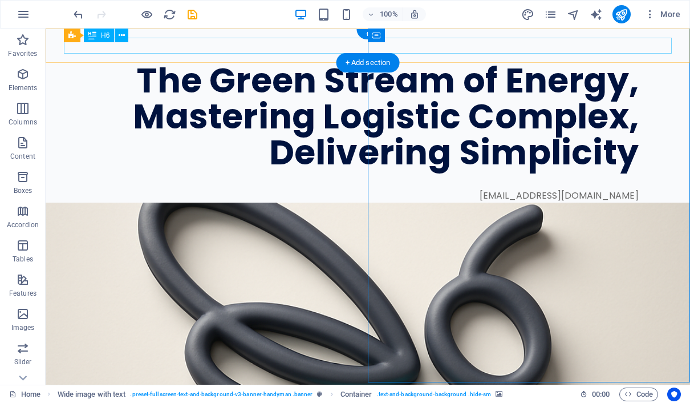
click at [300, 43] on div "PT Biologix Green Stream [GEOGRAPHIC_DATA]" at bounding box center [368, 46] width 608 height 16
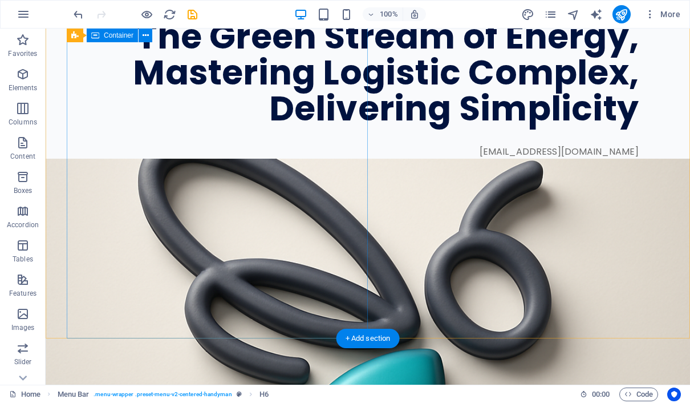
scroll to position [43, 0]
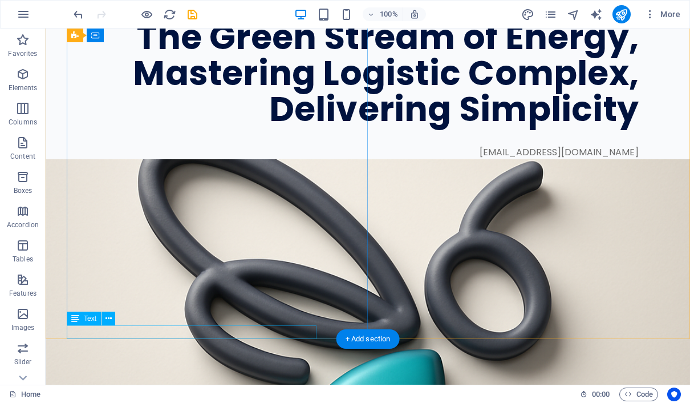
click at [308, 159] on div "[EMAIL_ADDRESS][DOMAIN_NAME]" at bounding box center [353, 153] width 572 height 14
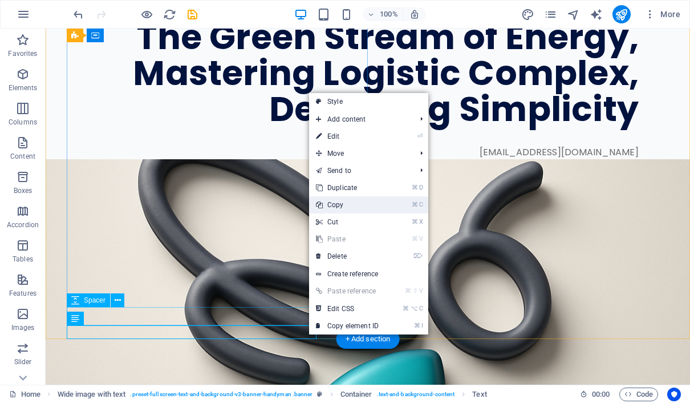
click at [347, 200] on link "⌘ C Copy" at bounding box center [347, 204] width 76 height 17
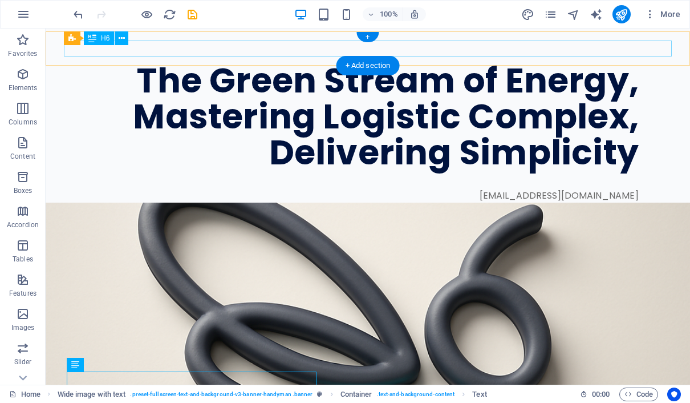
scroll to position [0, 0]
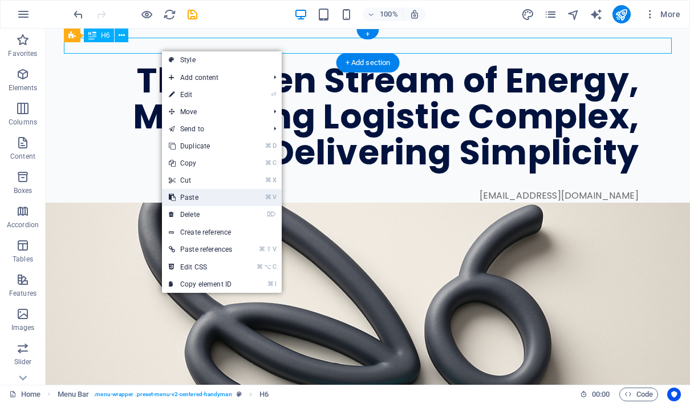
click at [204, 191] on link "⌘ V Paste" at bounding box center [200, 197] width 77 height 17
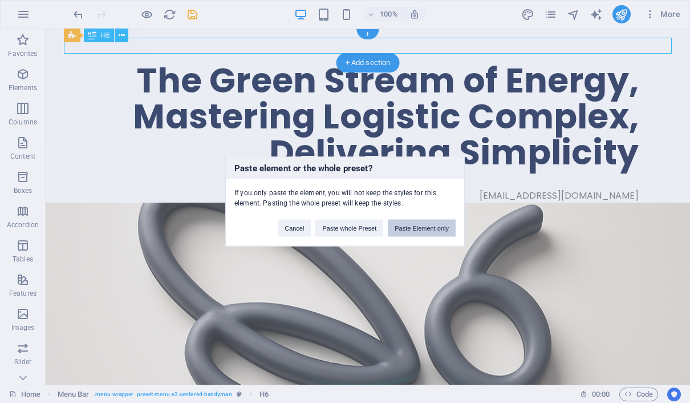
click at [411, 225] on button "Paste Element only" at bounding box center [422, 228] width 68 height 17
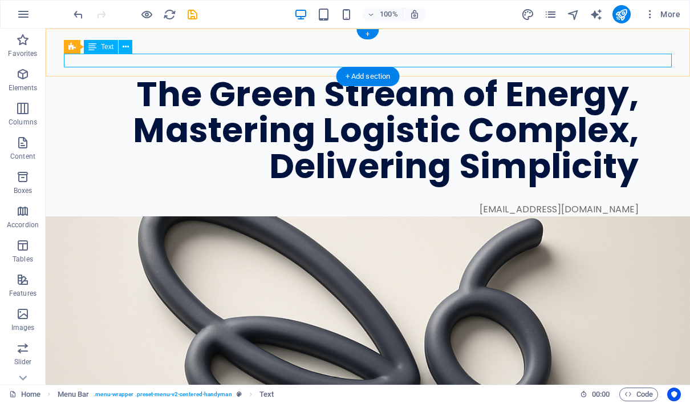
click at [370, 63] on div "[EMAIL_ADDRESS][DOMAIN_NAME]" at bounding box center [368, 61] width 608 height 14
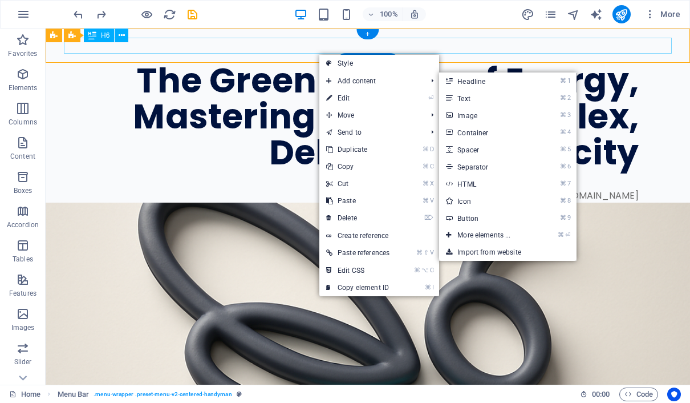
click at [280, 42] on div "PT Biologix Green Stream [GEOGRAPHIC_DATA]" at bounding box center [368, 46] width 608 height 16
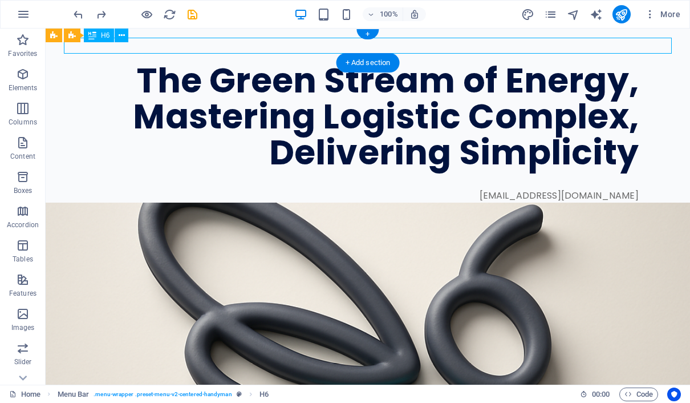
click at [313, 46] on div "PT Biologix Green Stream [GEOGRAPHIC_DATA]" at bounding box center [368, 46] width 608 height 16
click at [107, 45] on div "PT Biologix Green Stream [GEOGRAPHIC_DATA]" at bounding box center [368, 46] width 608 height 16
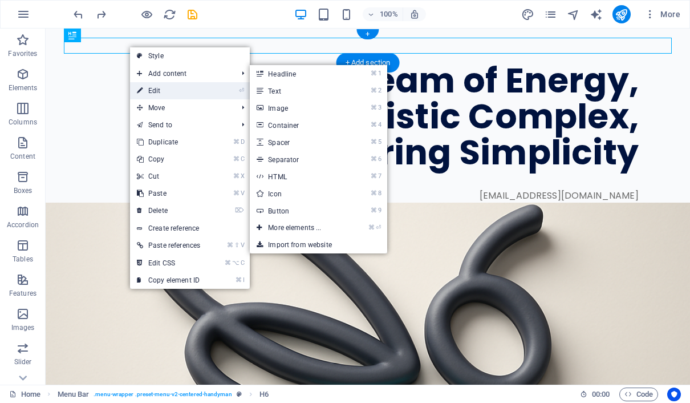
click at [151, 88] on link "⏎ Edit" at bounding box center [168, 90] width 77 height 17
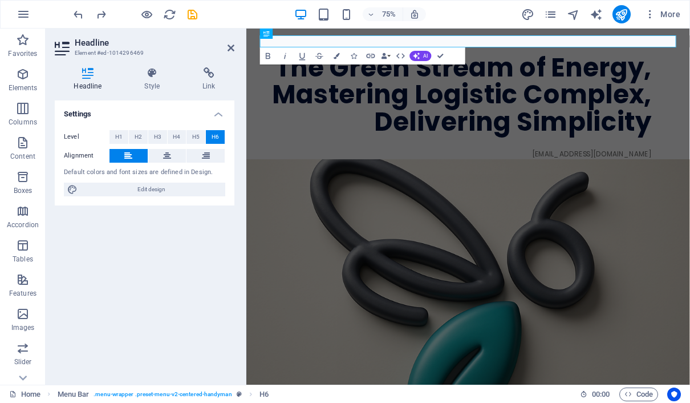
click at [308, 50] on h6 "PT Biologix Green Stream [GEOGRAPHIC_DATA]" at bounding box center [542, 46] width 555 height 16
drag, startPoint x: 308, startPoint y: 45, endPoint x: 247, endPoint y: 45, distance: 60.5
click at [247, 45] on div "PT Biologix Green Stream [GEOGRAPHIC_DATA] Menu" at bounding box center [543, 46] width 592 height 34
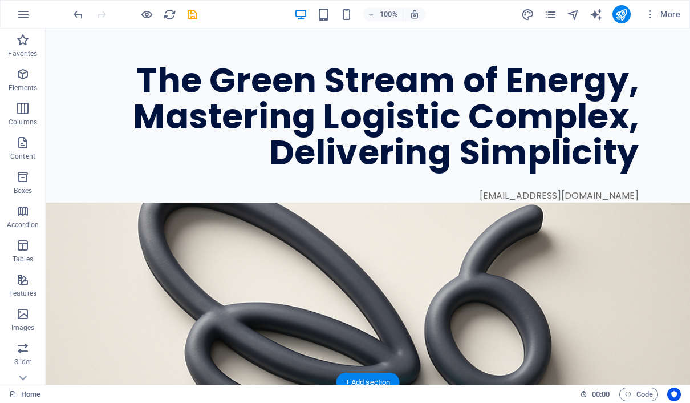
scroll to position [17, 0]
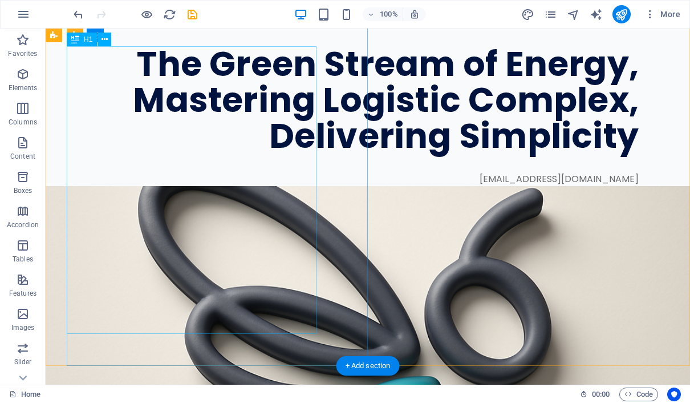
click at [305, 122] on div "The Green Stream of Energy, Mastering Logistic Complex, Delivering Simplicity" at bounding box center [353, 100] width 572 height 108
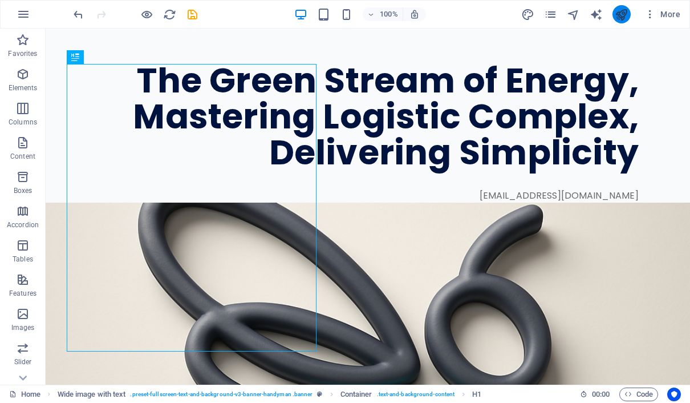
scroll to position [0, 0]
click at [618, 12] on icon "publish" at bounding box center [621, 14] width 13 height 13
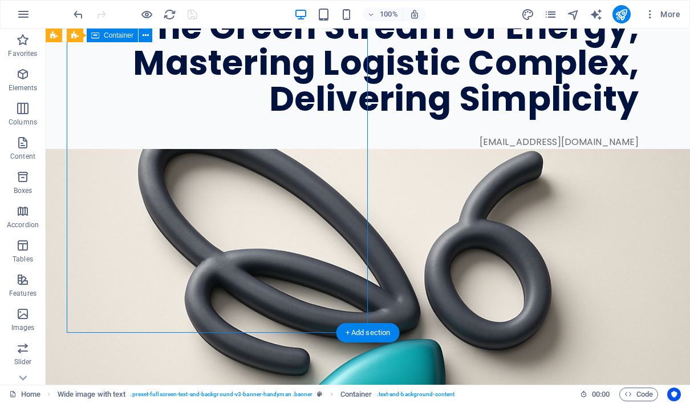
scroll to position [45, 0]
